Goal: Task Accomplishment & Management: Manage account settings

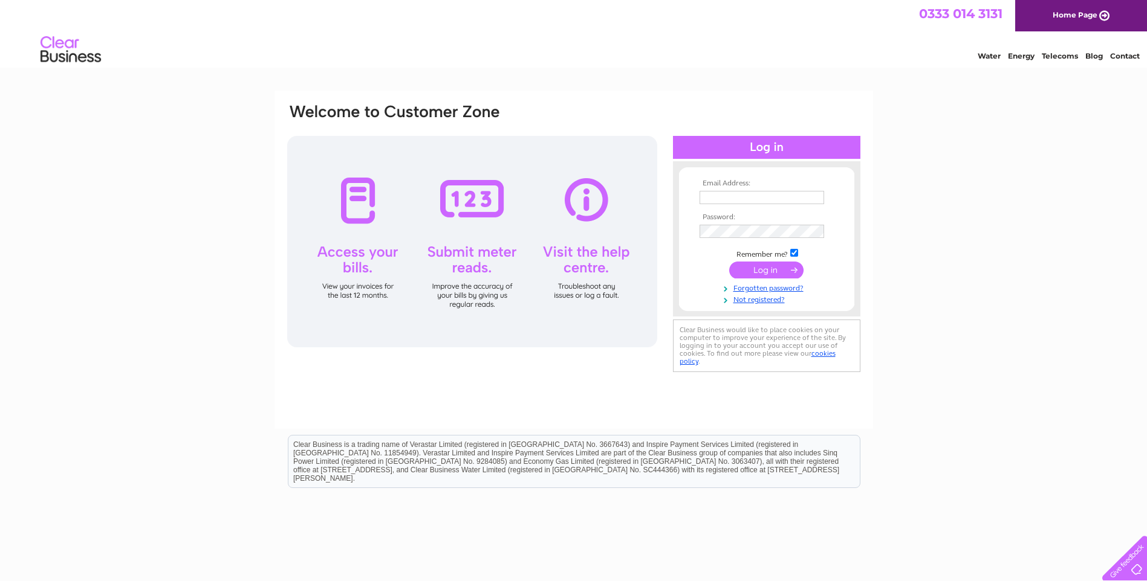
click at [726, 199] on input "text" at bounding box center [761, 197] width 125 height 13
type input "rebecca.noble@aureos.com"
click at [729, 263] on input "submit" at bounding box center [766, 271] width 74 height 17
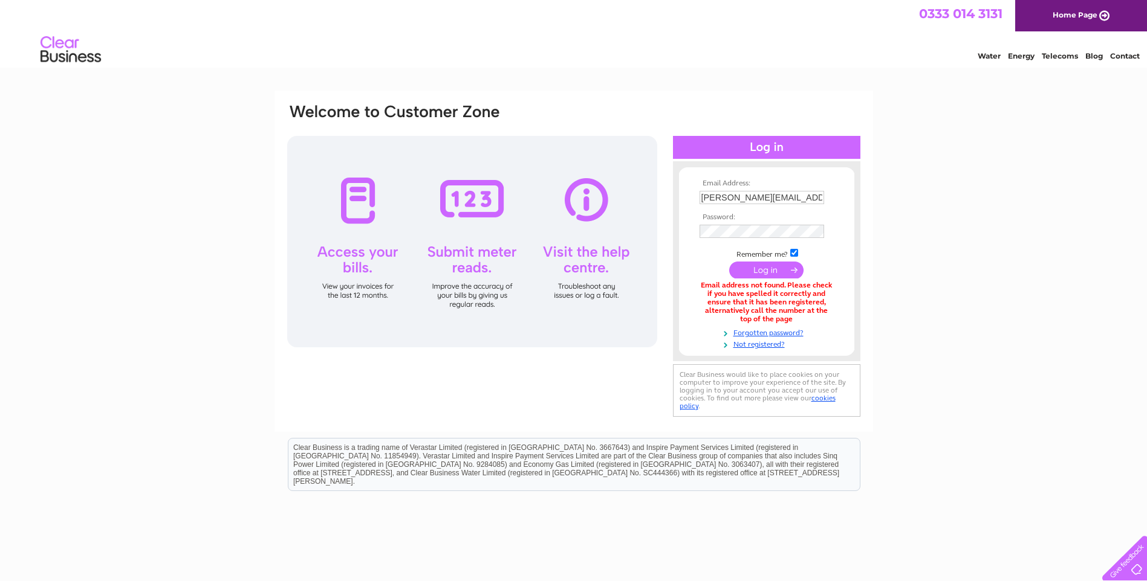
click at [754, 199] on input "[PERSON_NAME][EMAIL_ADDRESS][PERSON_NAME][DOMAIN_NAME]" at bounding box center [761, 197] width 125 height 13
drag, startPoint x: 818, startPoint y: 198, endPoint x: 547, endPoint y: 213, distance: 271.8
click at [547, 213] on div "Email Address: [PERSON_NAME][EMAIL_ADDRESS][PERSON_NAME][DOMAIN_NAME] Password:" at bounding box center [573, 262] width 575 height 319
type input "rebecca.noble@keltbray.com"
click at [729, 263] on input "submit" at bounding box center [766, 271] width 74 height 17
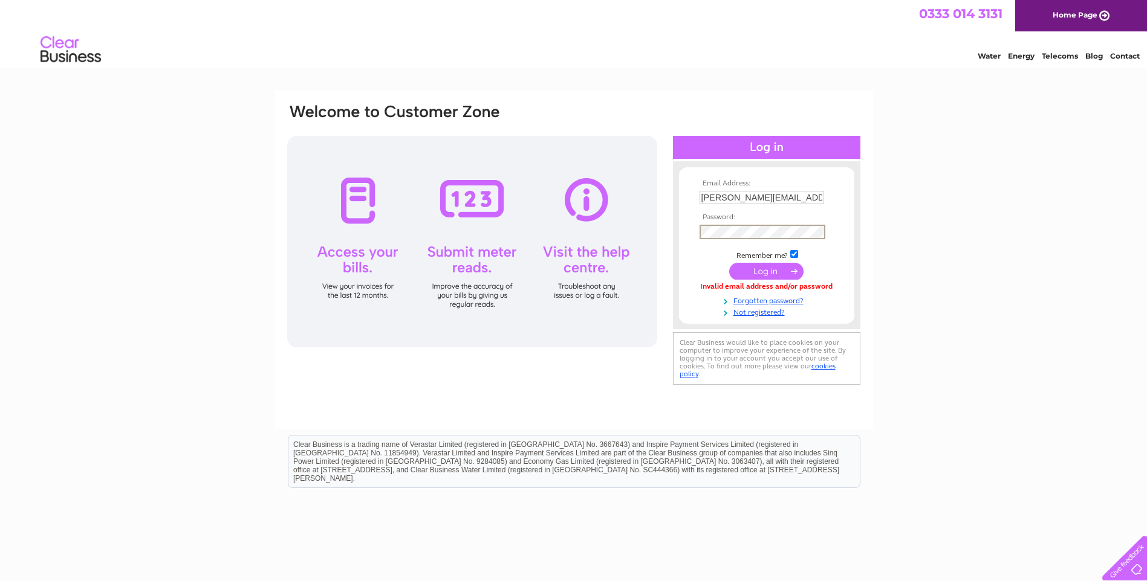
click at [729, 263] on input "submit" at bounding box center [766, 271] width 74 height 17
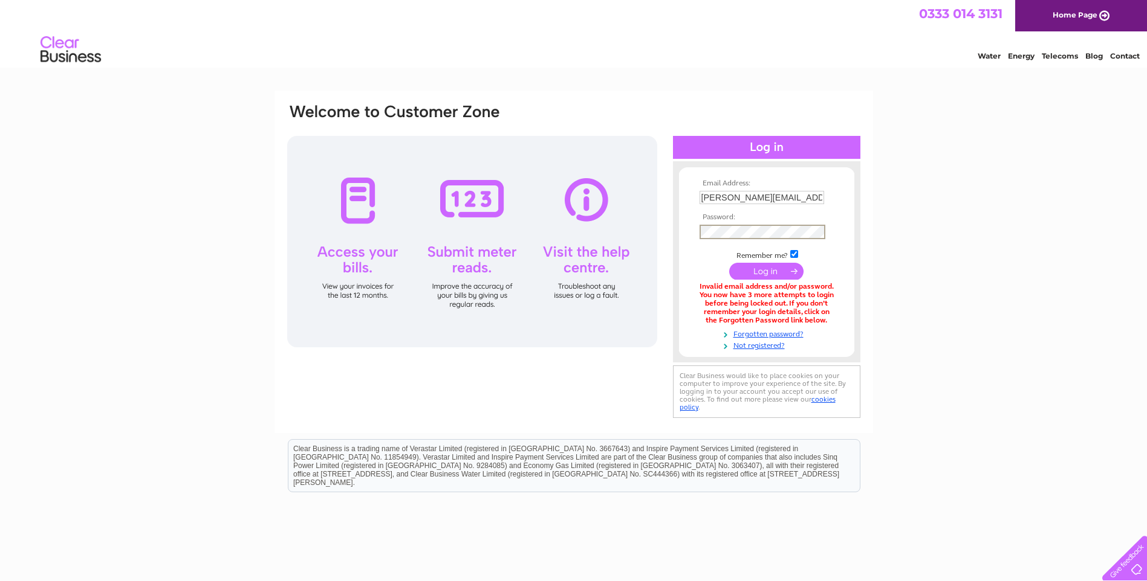
click at [739, 201] on input "[PERSON_NAME][EMAIL_ADDRESS][PERSON_NAME][DOMAIN_NAME]" at bounding box center [761, 197] width 125 height 13
drag, startPoint x: 821, startPoint y: 197, endPoint x: 494, endPoint y: 208, distance: 326.6
click at [494, 208] on div "Email Address: rebecca.noble@keltbray.com Password:" at bounding box center [573, 262] width 575 height 319
type input "[PERSON_NAME][EMAIL_ADDRESS][PERSON_NAME][DOMAIN_NAME]"
click at [729, 263] on input "submit" at bounding box center [766, 271] width 74 height 17
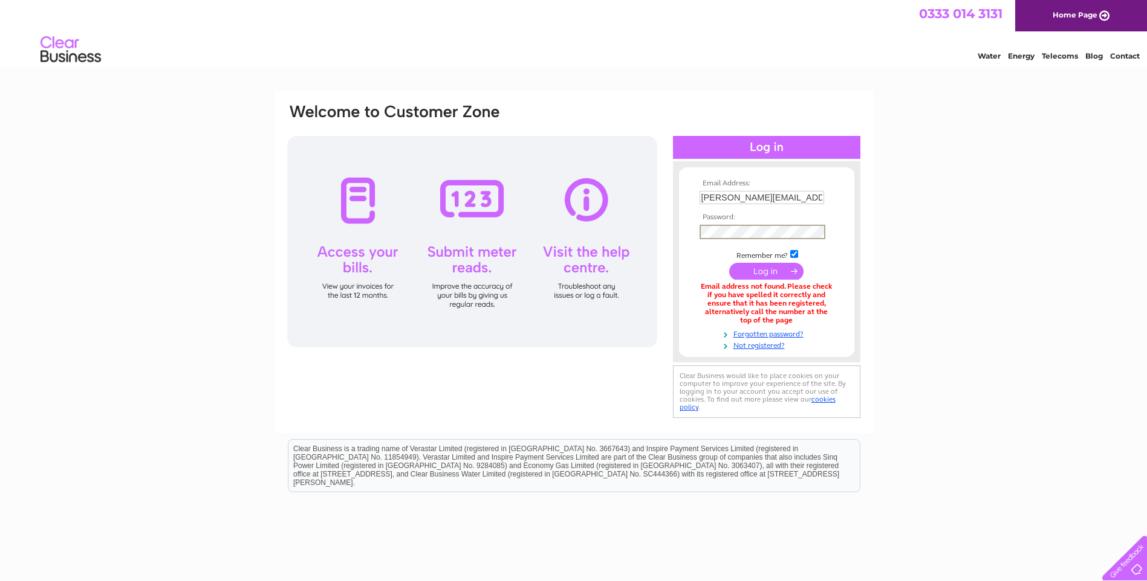
click at [729, 263] on input "submit" at bounding box center [766, 271] width 74 height 17
click at [734, 198] on input "[PERSON_NAME][EMAIL_ADDRESS][PERSON_NAME][DOMAIN_NAME]" at bounding box center [761, 197] width 125 height 13
drag, startPoint x: 814, startPoint y: 198, endPoint x: 573, endPoint y: 224, distance: 241.9
click at [574, 224] on div "Email Address: rebecca.noble@aureos.com Password:" at bounding box center [573, 262] width 575 height 319
type input "rebecca.noble@keltbrayinfrastructureservices.com"
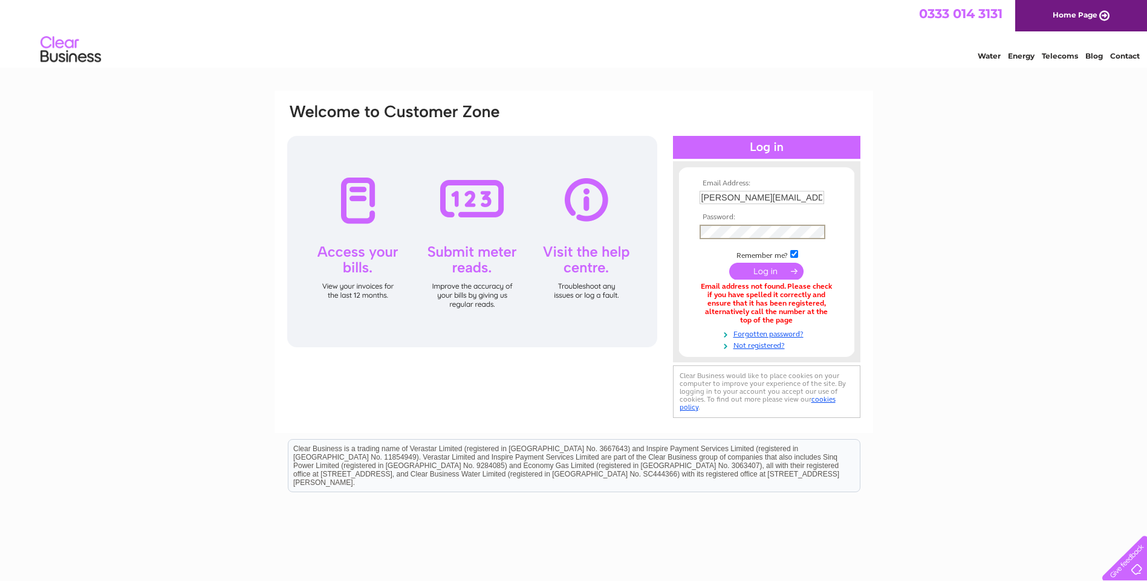
click at [729, 263] on input "submit" at bounding box center [766, 271] width 74 height 17
drag, startPoint x: 702, startPoint y: 198, endPoint x: 1088, endPoint y: 120, distance: 393.9
click at [1088, 120] on div "Email Address: [PERSON_NAME][EMAIL_ADDRESS][PERSON_NAME][DOMAIN_NAME] Password:" at bounding box center [573, 365] width 1147 height 549
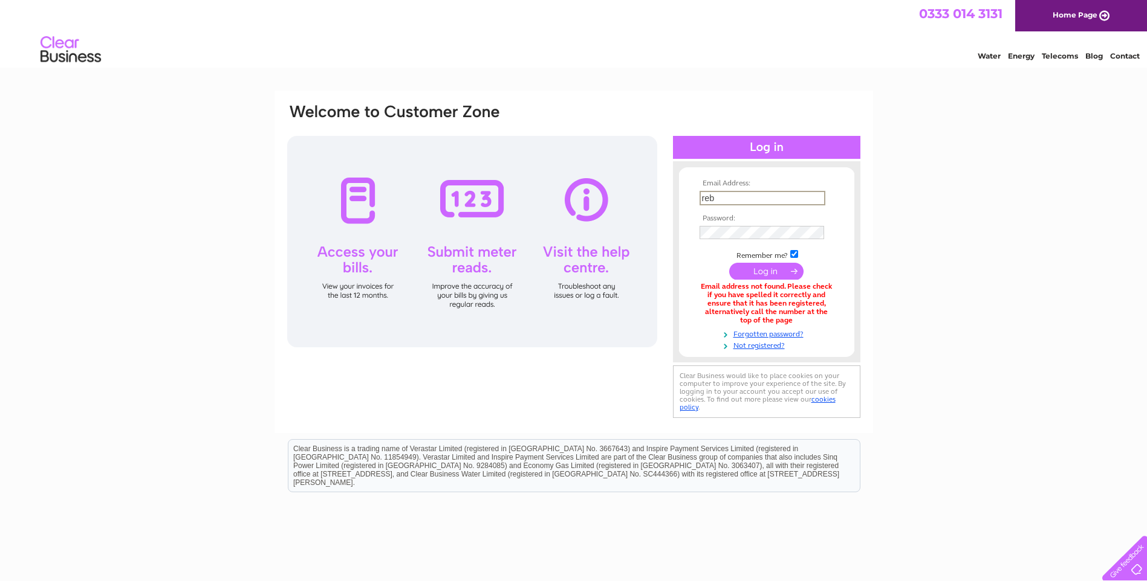
type input "[PERSON_NAME][EMAIL_ADDRESS][PERSON_NAME][DOMAIN_NAME]"
click at [729, 263] on input "submit" at bounding box center [766, 271] width 74 height 17
click at [776, 276] on input "submit" at bounding box center [766, 271] width 74 height 17
click at [766, 268] on input "submit" at bounding box center [766, 270] width 74 height 17
click at [573, 233] on div "Email Address: rebecca.noble@aureos.com Password:" at bounding box center [573, 262] width 575 height 319
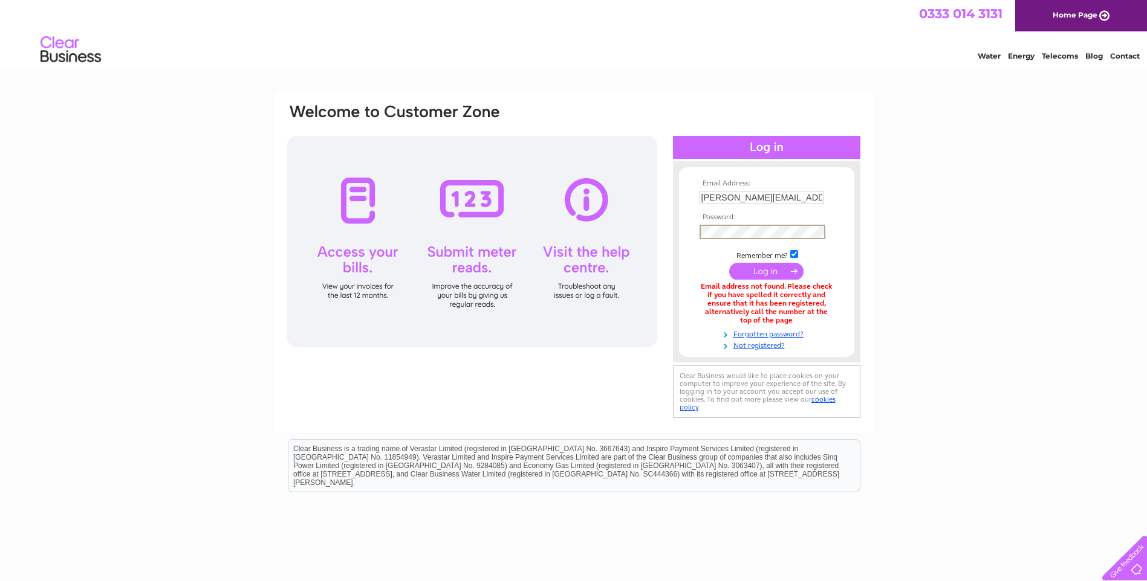
click at [767, 267] on input "submit" at bounding box center [766, 271] width 74 height 17
drag, startPoint x: 814, startPoint y: 194, endPoint x: 768, endPoint y: 197, distance: 46.6
click at [768, 197] on input "[PERSON_NAME][EMAIL_ADDRESS][PERSON_NAME][DOMAIN_NAME]" at bounding box center [762, 198] width 126 height 15
type input "[PERSON_NAME][EMAIL_ADDRESS][PERSON_NAME][DOMAIN_NAME]"
click at [729, 263] on input "submit" at bounding box center [766, 271] width 74 height 17
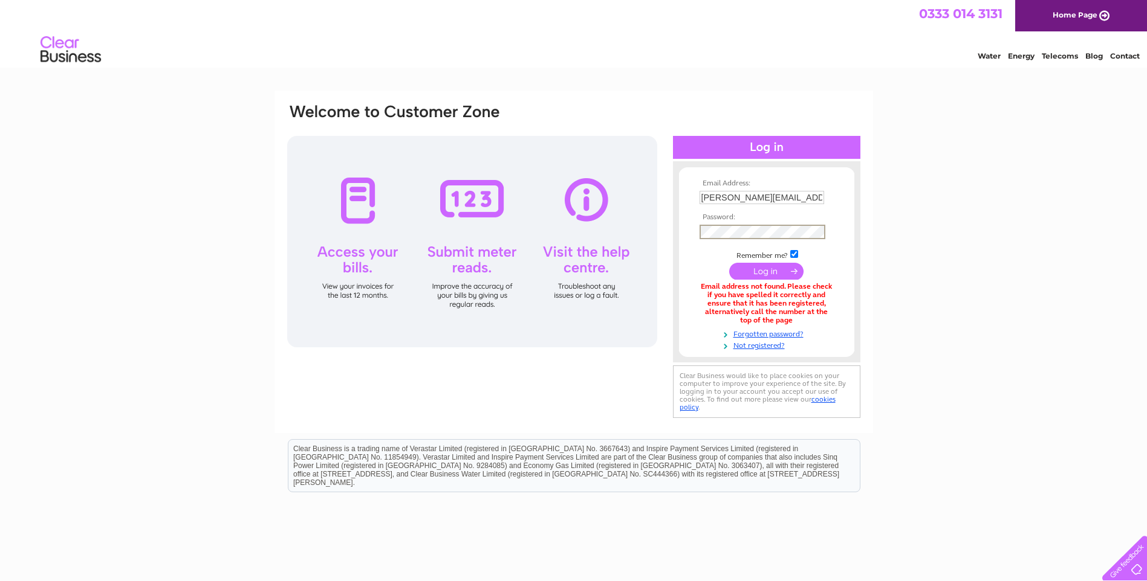
click at [773, 268] on input "submit" at bounding box center [766, 271] width 74 height 17
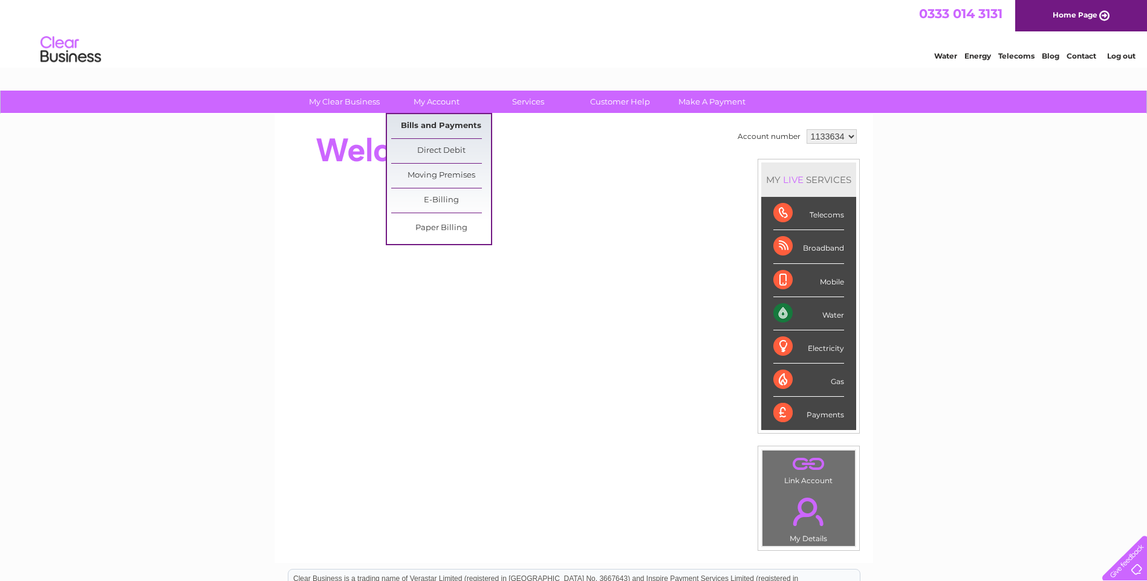
click at [439, 126] on link "Bills and Payments" at bounding box center [441, 126] width 100 height 24
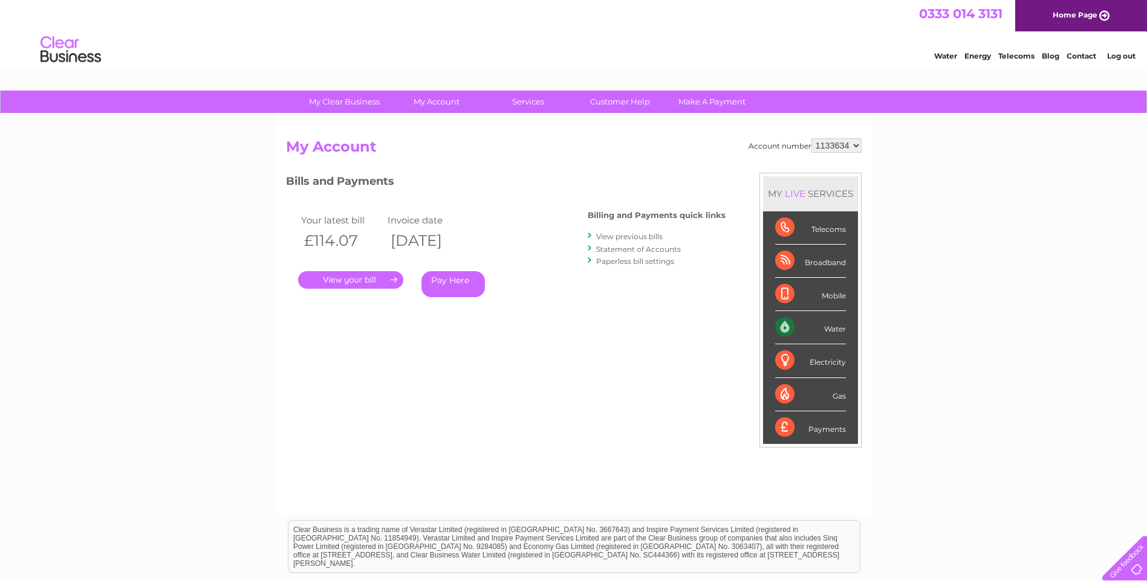
click at [378, 279] on link "." at bounding box center [350, 280] width 105 height 18
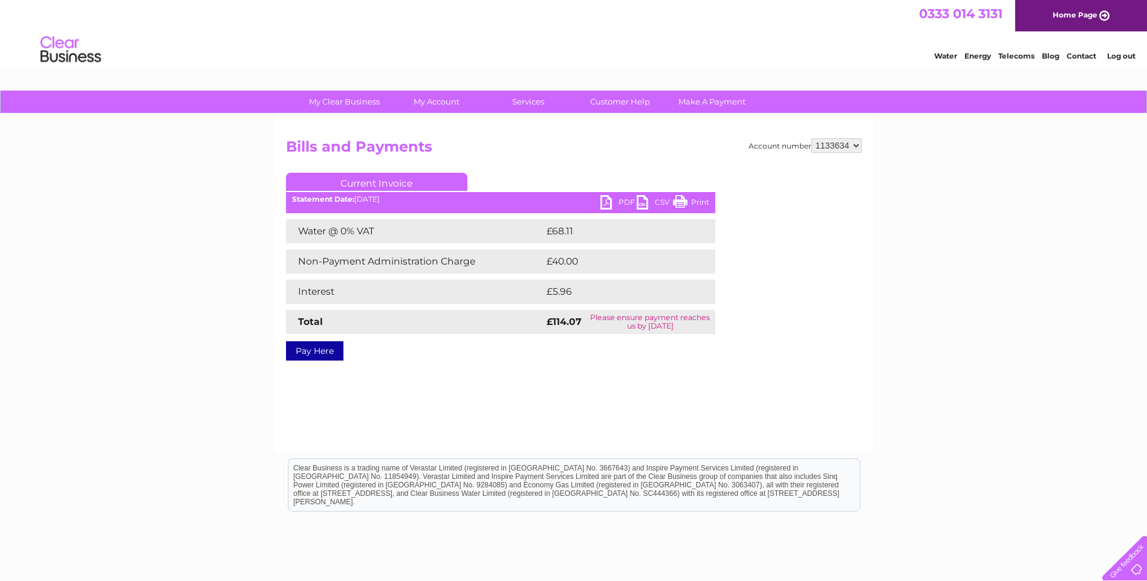
click at [625, 201] on link "PDF" at bounding box center [618, 204] width 36 height 18
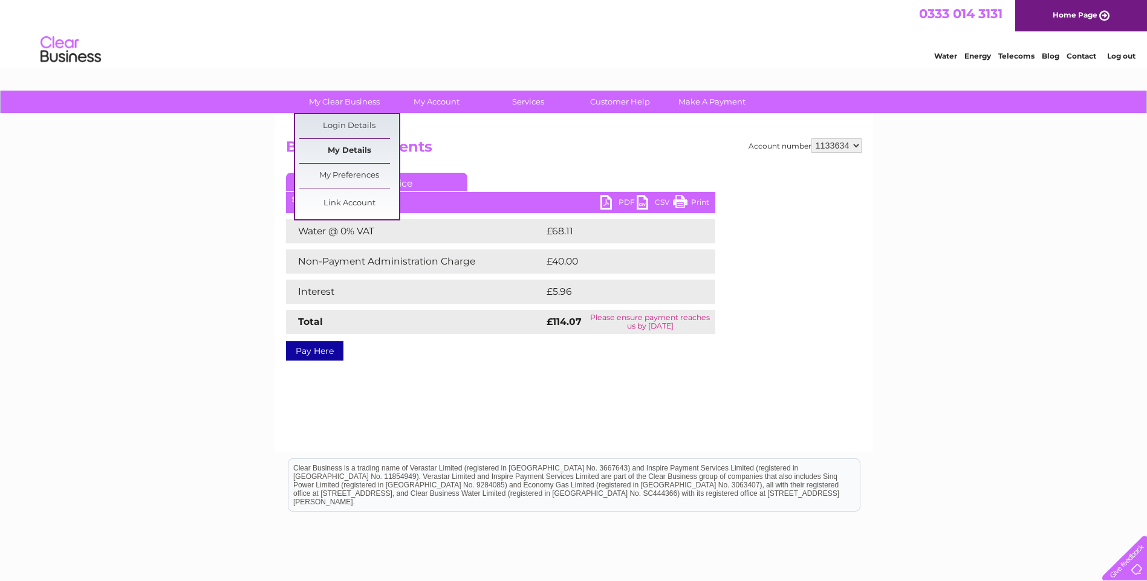
click at [345, 151] on link "My Details" at bounding box center [349, 151] width 100 height 24
